Goal: Task Accomplishment & Management: Use online tool/utility

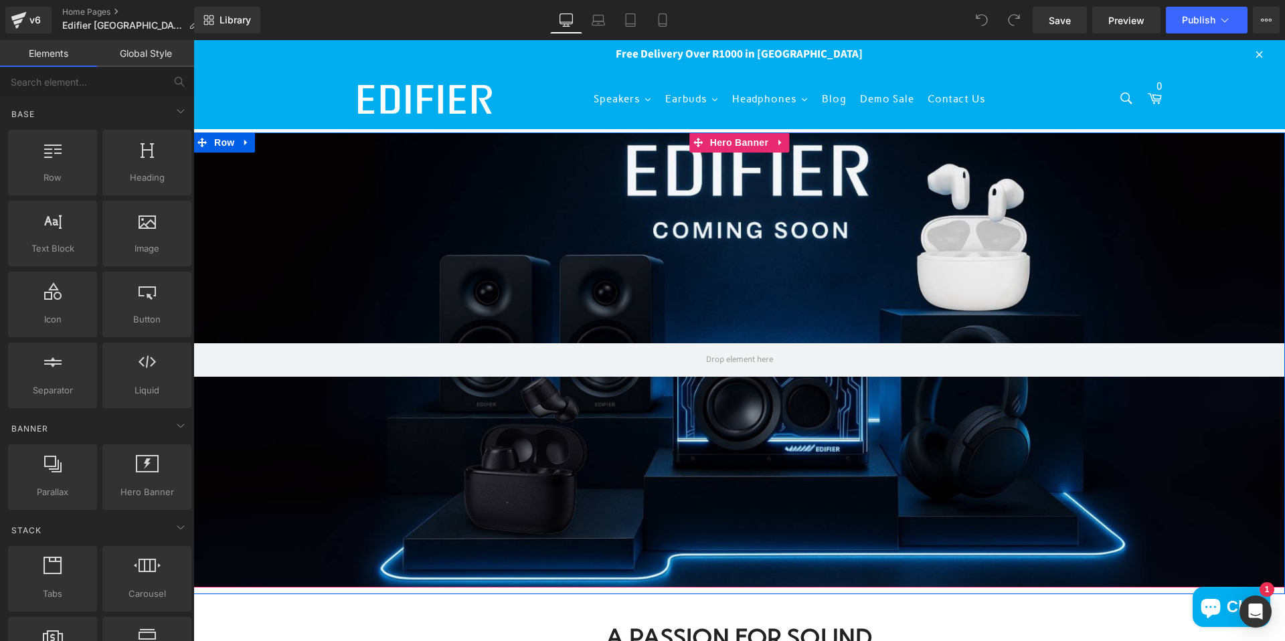
click at [412, 206] on div at bounding box center [739, 360] width 1092 height 455
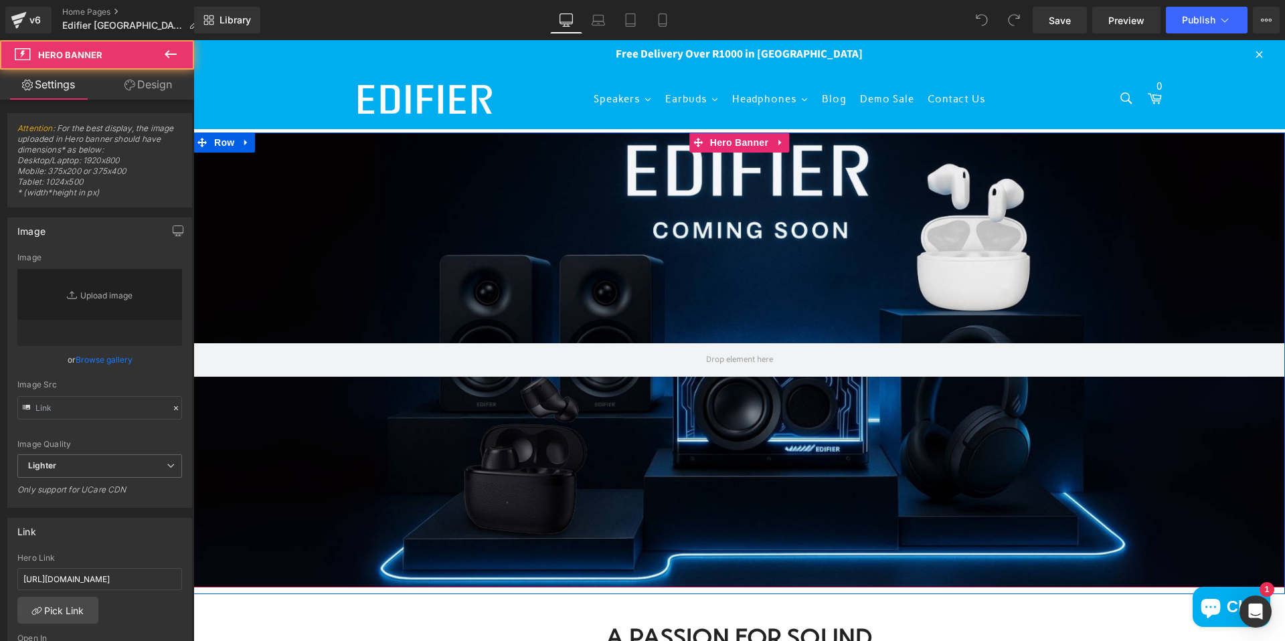
type input "[URL][DOMAIN_NAME]"
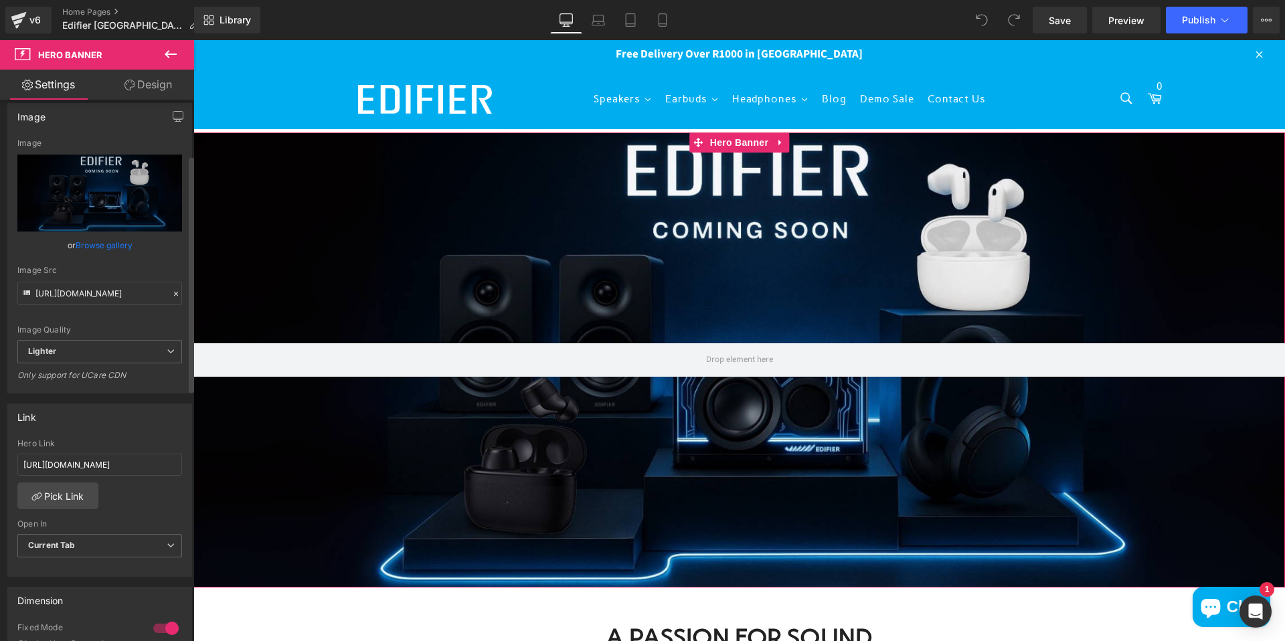
scroll to position [127, 0]
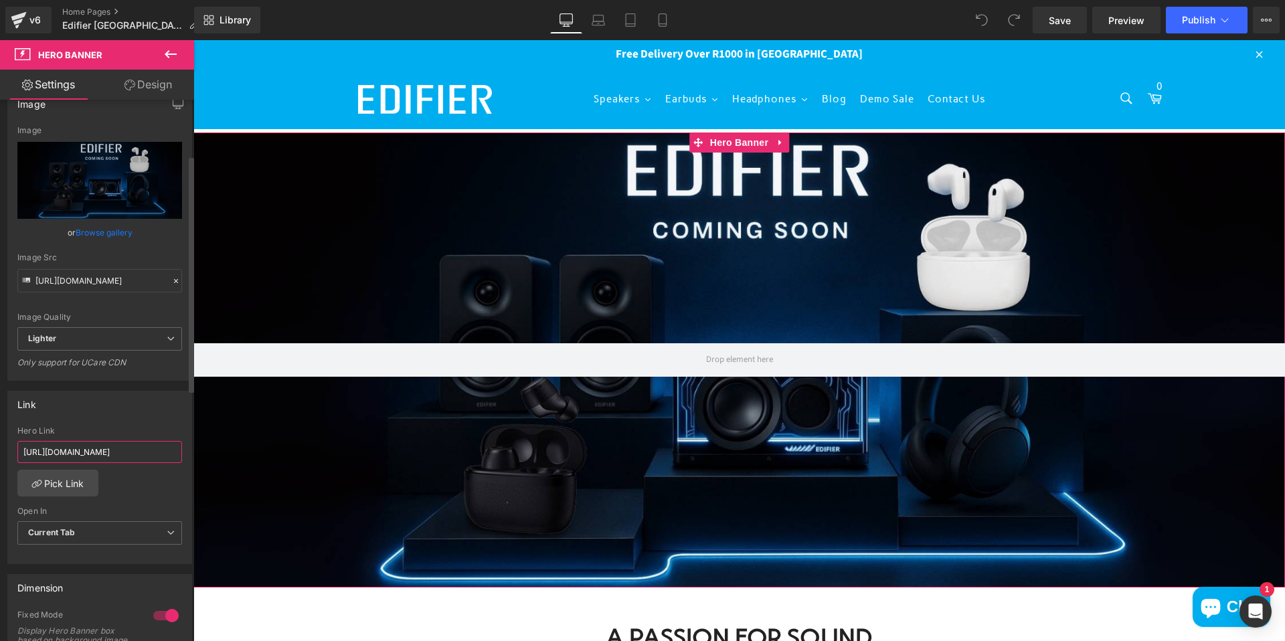
click at [123, 455] on input "[URL][DOMAIN_NAME]" at bounding box center [99, 452] width 165 height 22
paste input "[URL][DOMAIN_NAME]"
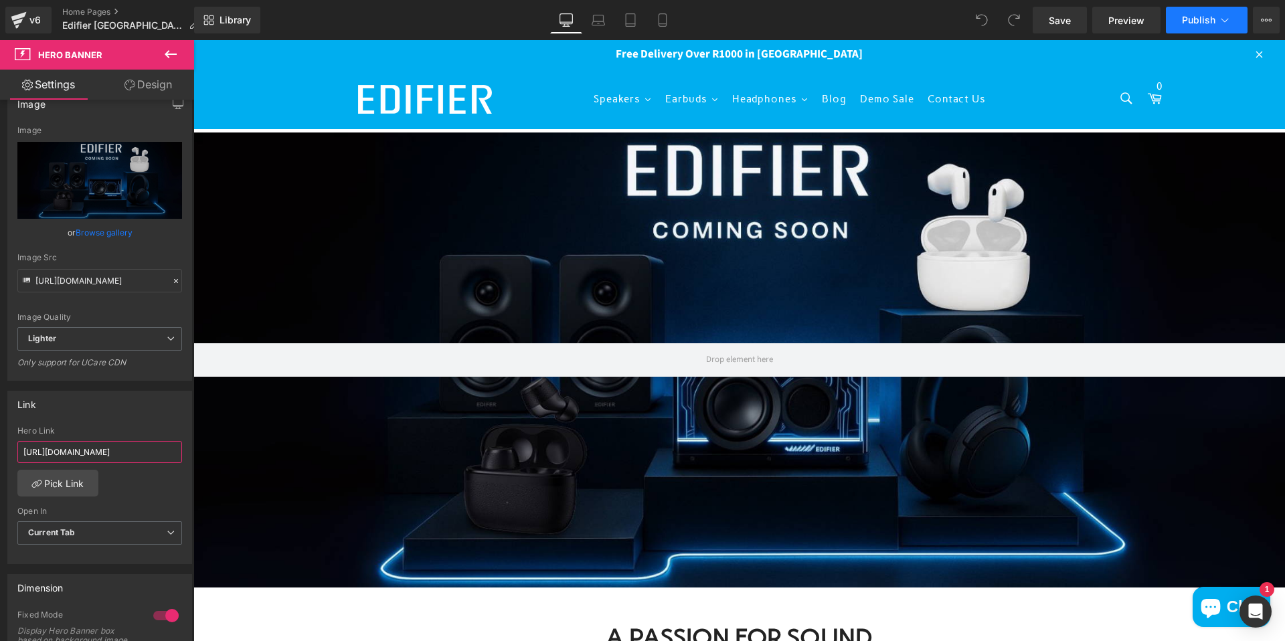
type input "[URL][DOMAIN_NAME]"
click at [1182, 22] on span "Publish" at bounding box center [1198, 20] width 33 height 11
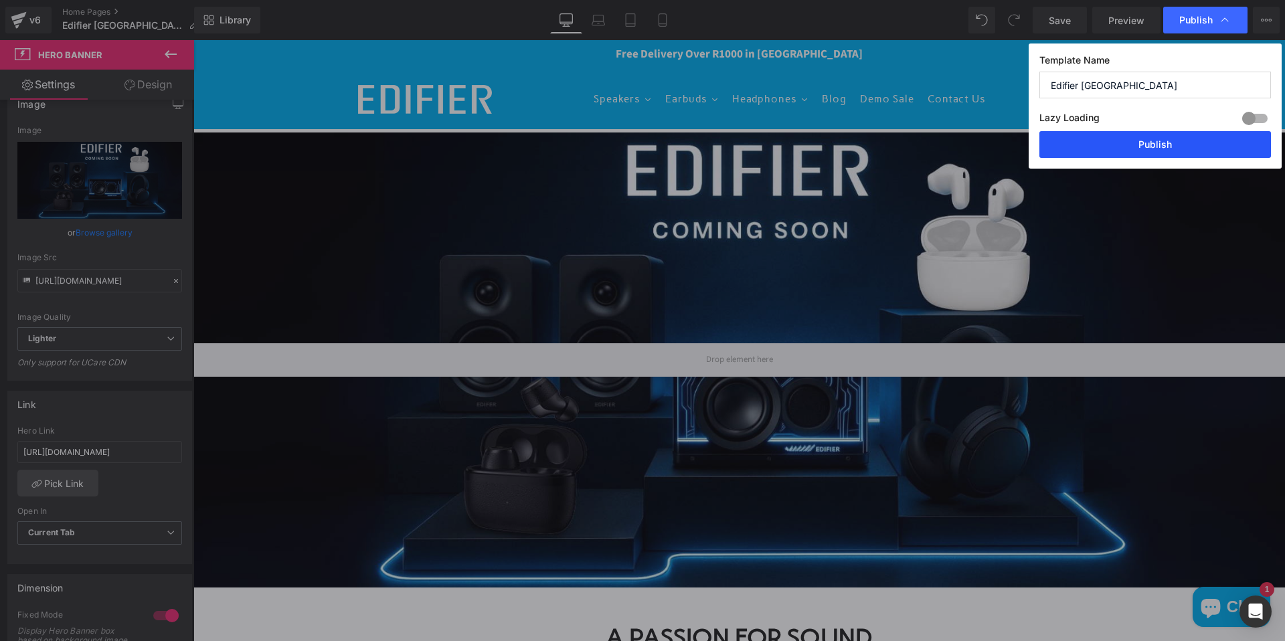
drag, startPoint x: 1156, startPoint y: 145, endPoint x: 963, endPoint y: 104, distance: 197.6
click at [1156, 145] on button "Publish" at bounding box center [1156, 144] width 232 height 27
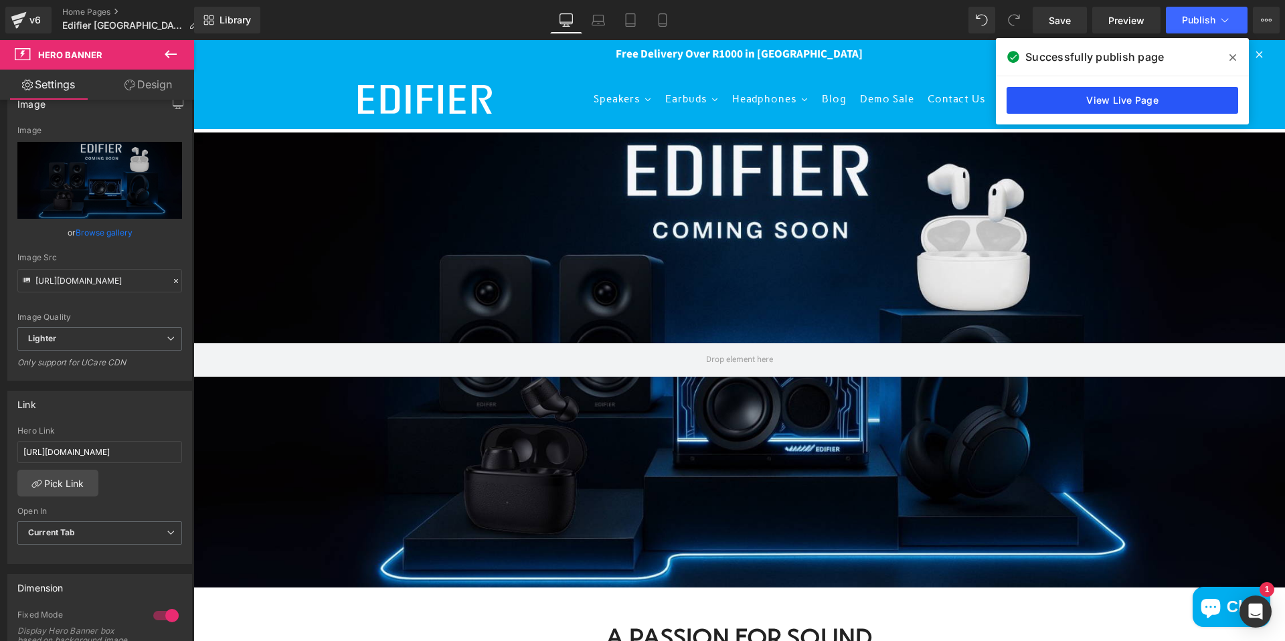
click at [1144, 99] on link "View Live Page" at bounding box center [1123, 100] width 232 height 27
